Goal: Information Seeking & Learning: Learn about a topic

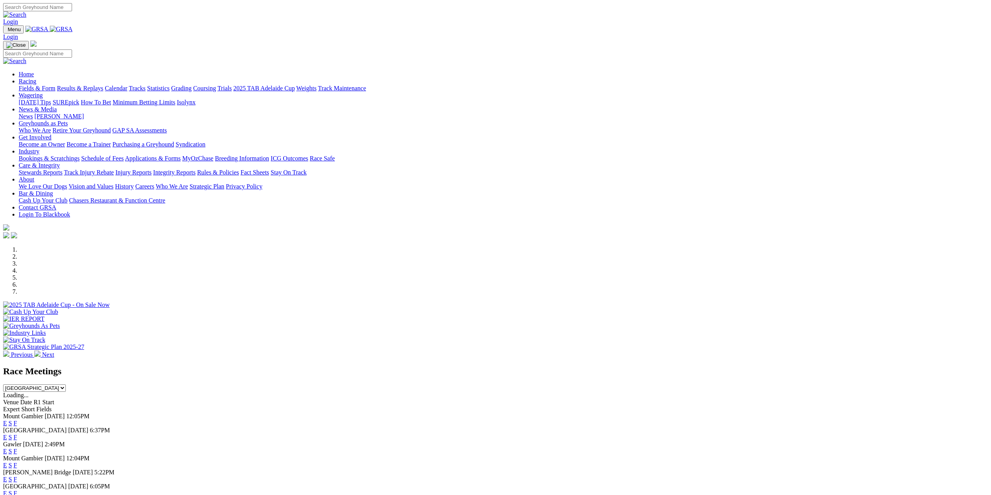
click at [36, 78] on link "Racing" at bounding box center [28, 81] width 18 height 7
click at [103, 85] on link "Results & Replays" at bounding box center [80, 88] width 46 height 7
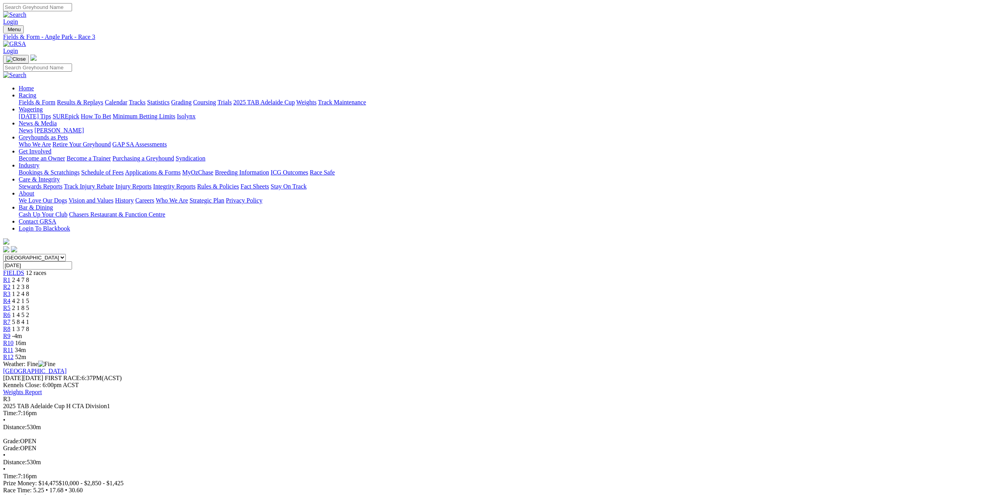
click at [11, 297] on span "R4" at bounding box center [6, 300] width 7 height 7
click at [11, 304] on span "R5" at bounding box center [6, 307] width 7 height 7
click at [11, 311] on link "R6" at bounding box center [6, 314] width 7 height 7
click at [11, 318] on link "R7" at bounding box center [6, 321] width 7 height 7
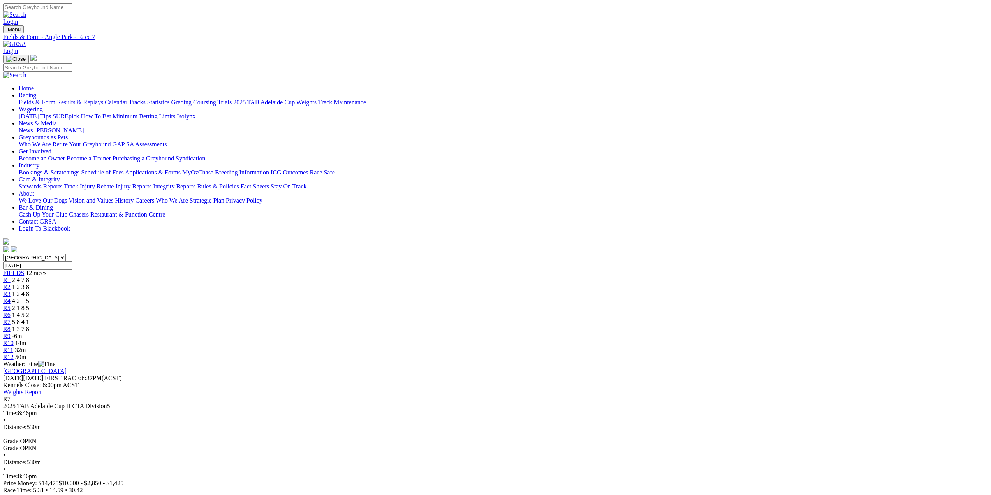
click at [11, 325] on span "R8" at bounding box center [6, 328] width 7 height 7
click at [14, 339] on span "R10" at bounding box center [8, 342] width 11 height 7
